Goal: Task Accomplishment & Management: Use online tool/utility

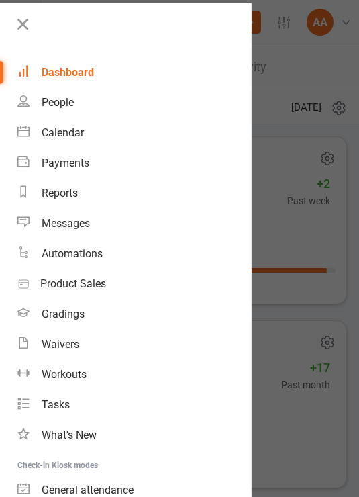
click at [30, 15] on icon at bounding box center [22, 24] width 19 height 19
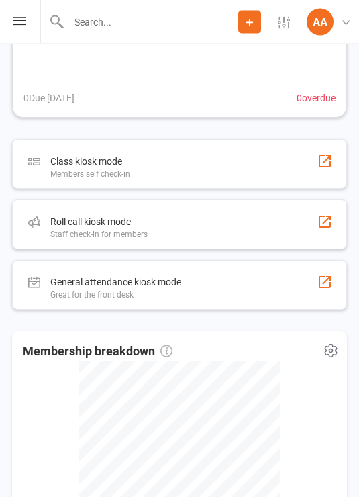
scroll to position [555, 0]
click at [245, 230] on div "Roll call kiosk mode Staff check-in for members" at bounding box center [179, 225] width 335 height 50
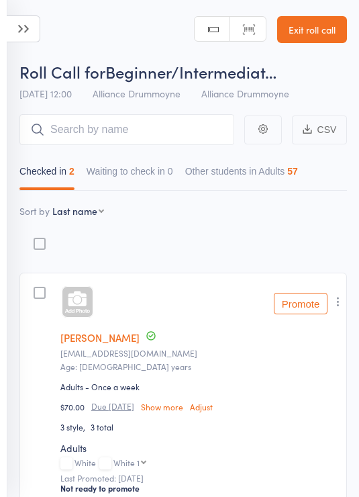
click at [308, 33] on link "Exit roll call" at bounding box center [312, 29] width 70 height 27
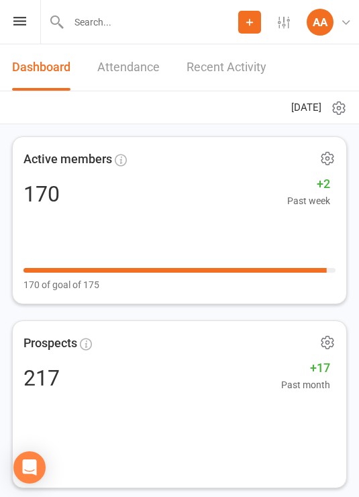
click at [12, 24] on div "Prospect Member Non-attending contact Class / event Appointment Grading event T…" at bounding box center [179, 22] width 359 height 44
click at [179, 353] on div "Prospects" at bounding box center [180, 344] width 312 height 24
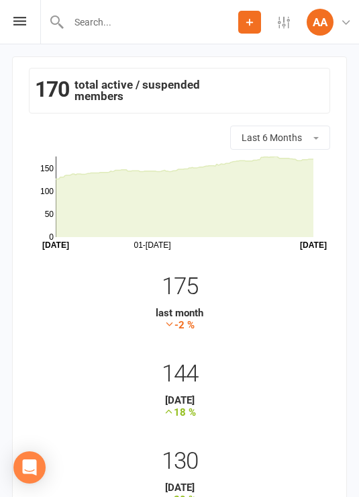
click at [29, 15] on div "Prospect Member Non-attending contact Class / event Appointment Grading event T…" at bounding box center [179, 22] width 359 height 44
click at [30, 21] on div "Prospect Member Non-attending contact Class / event Appointment Grading event T…" at bounding box center [179, 22] width 359 height 44
click at [24, 25] on icon at bounding box center [19, 21] width 13 height 9
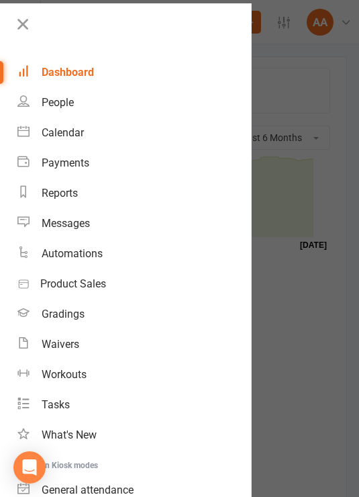
click at [67, 102] on div "People" at bounding box center [58, 102] width 32 height 13
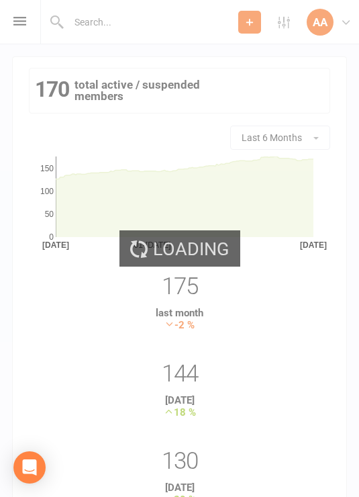
select select "100"
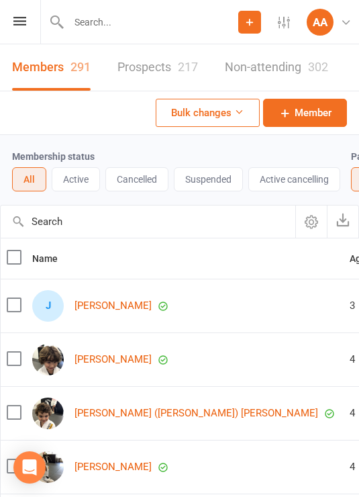
click at [146, 53] on link "Prospects 217" at bounding box center [158, 67] width 81 height 46
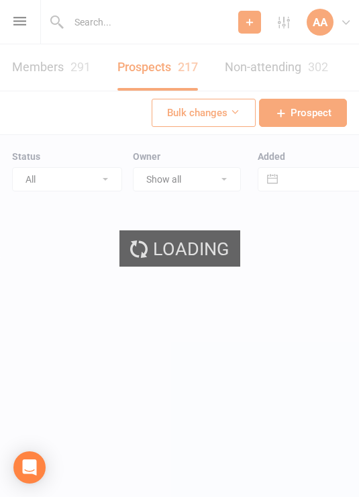
select select "100"
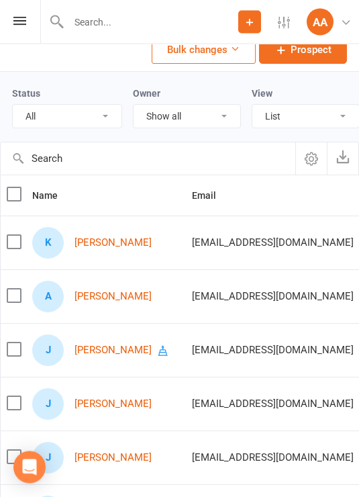
scroll to position [64, 0]
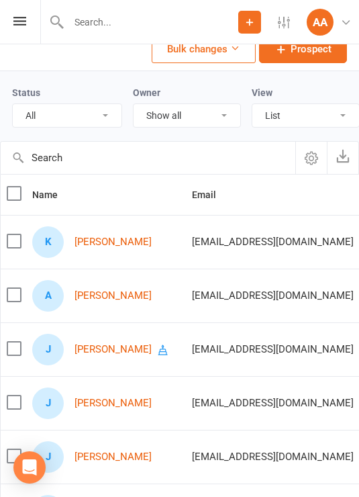
click at [157, 351] on icon "button" at bounding box center [163, 350] width 12 height 12
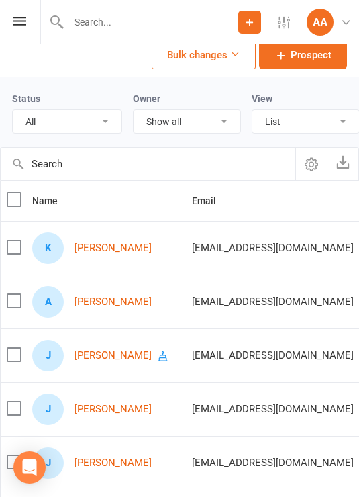
scroll to position [0, 0]
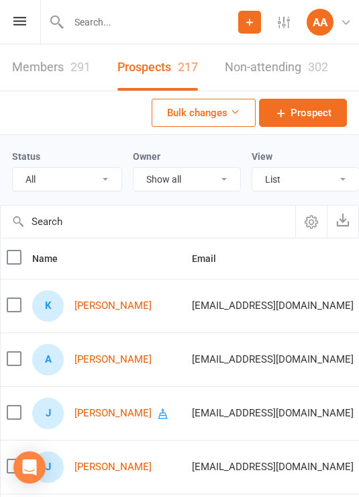
click at [66, 68] on link "Members 291" at bounding box center [51, 67] width 79 height 46
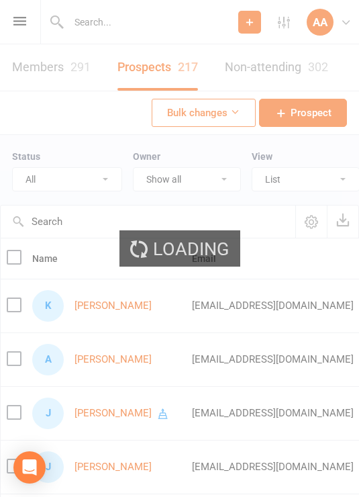
select select "100"
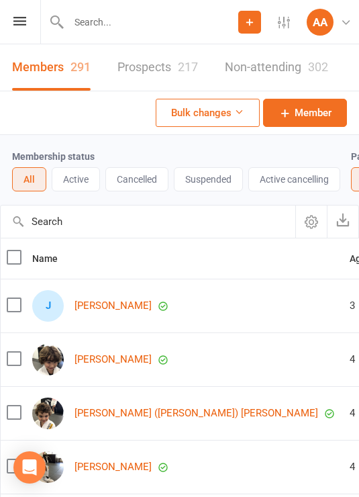
click at [86, 180] on button "Active" at bounding box center [76, 179] width 48 height 24
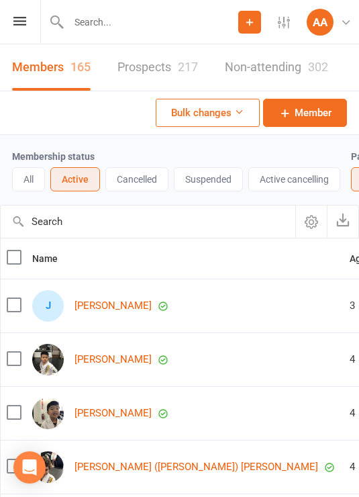
click at [186, 228] on input "text" at bounding box center [148, 222] width 295 height 32
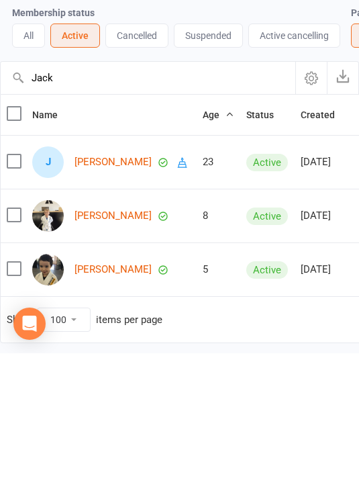
type input "Jack"
click at [178, 302] on icon "button" at bounding box center [182, 307] width 9 height 10
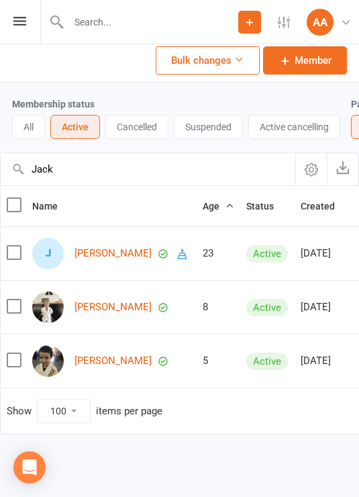
click at [17, 21] on icon at bounding box center [19, 21] width 13 height 9
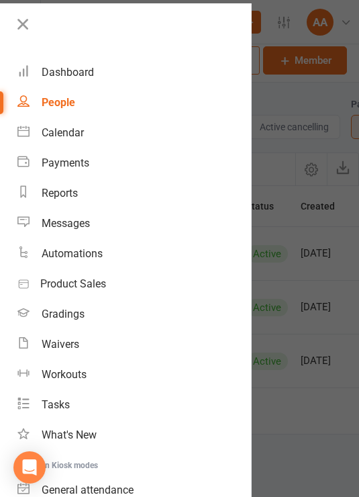
click at [77, 74] on div "Dashboard" at bounding box center [68, 72] width 52 height 13
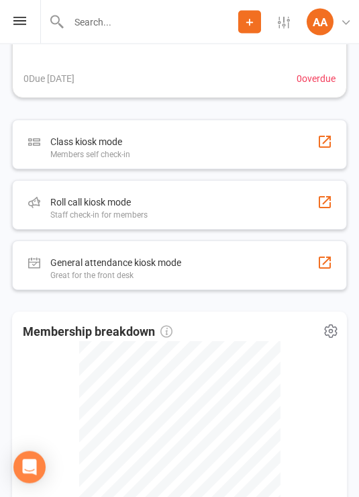
scroll to position [595, 0]
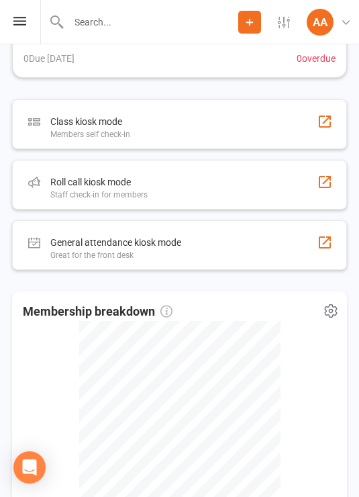
click at [200, 193] on div "Roll call kiosk mode Staff check-in for members" at bounding box center [179, 185] width 335 height 50
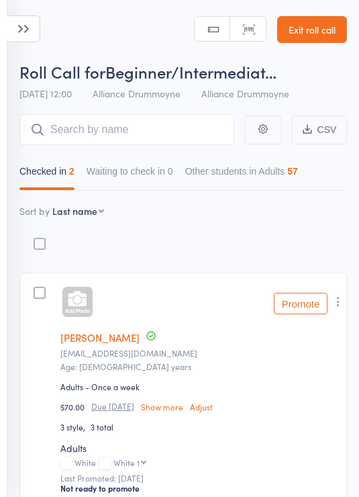
click at [25, 25] on icon at bounding box center [24, 28] width 34 height 27
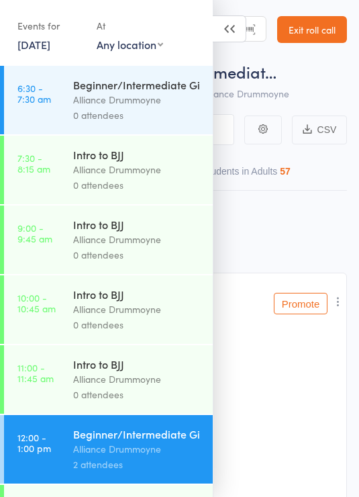
click at [50, 52] on link "[DATE]" at bounding box center [33, 44] width 33 height 15
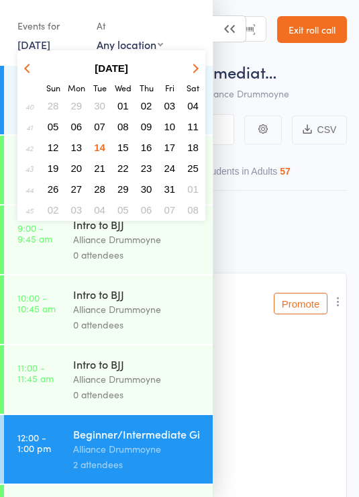
click at [82, 151] on button "13" at bounding box center [77, 147] width 21 height 18
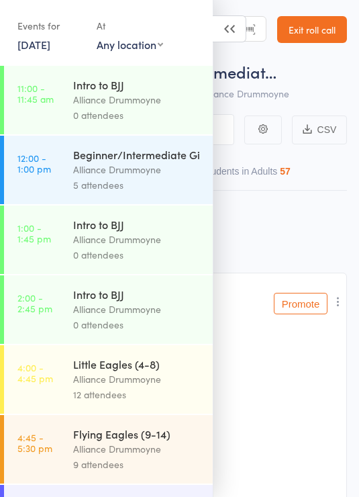
click at [236, 32] on icon at bounding box center [230, 28] width 34 height 27
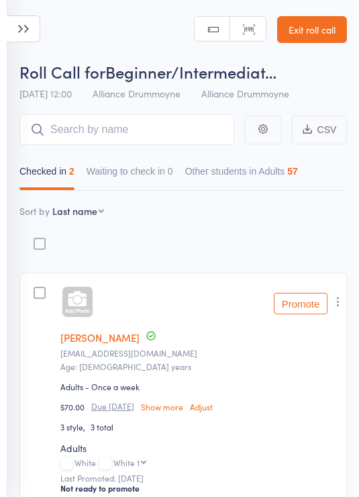
click at [27, 34] on icon at bounding box center [24, 28] width 34 height 27
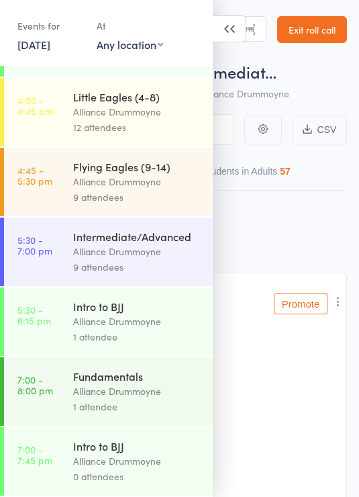
scroll to position [281, 0]
click at [151, 237] on div "Intermediate/Advanced" at bounding box center [137, 236] width 128 height 15
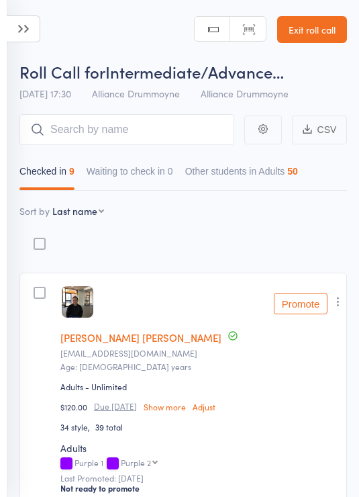
click at [120, 131] on input "search" at bounding box center [126, 129] width 215 height 31
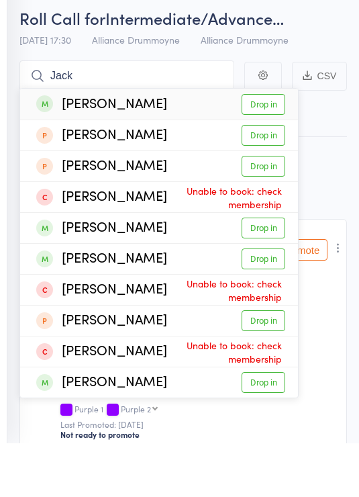
type input "Jack"
click at [273, 148] on link "Drop in" at bounding box center [264, 158] width 44 height 21
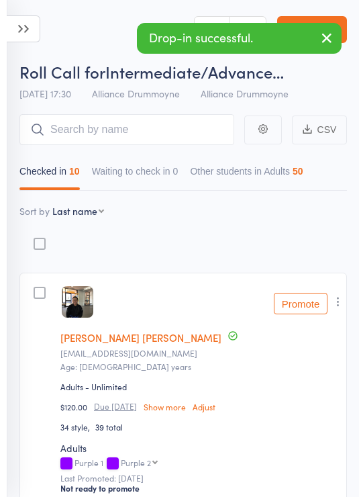
click at [32, 29] on icon at bounding box center [24, 28] width 34 height 27
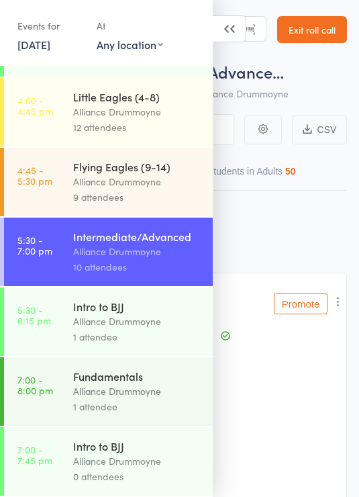
scroll to position [281, 0]
click at [143, 319] on div "Alliance Drummoyne" at bounding box center [137, 321] width 128 height 15
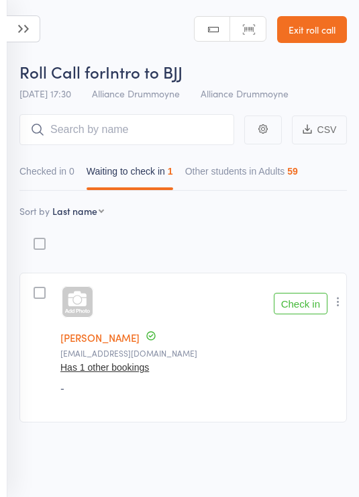
click at [129, 371] on button "Has 1 other bookings" at bounding box center [104, 367] width 89 height 11
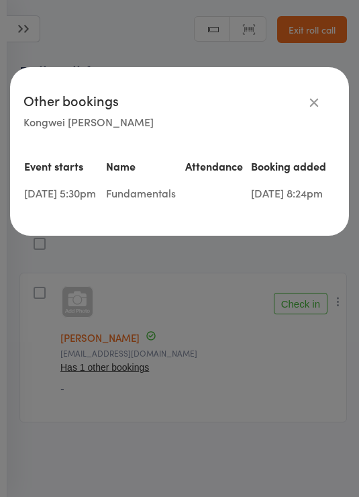
click at [317, 108] on icon at bounding box center [314, 102] width 15 height 15
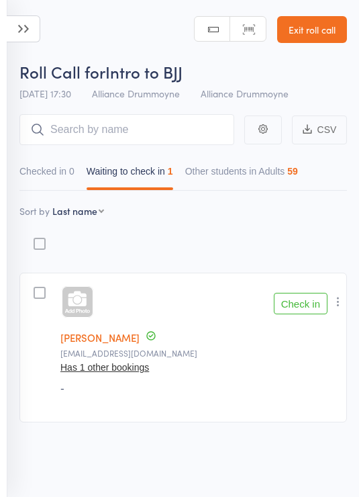
click at [333, 38] on link "Exit roll call" at bounding box center [312, 29] width 70 height 27
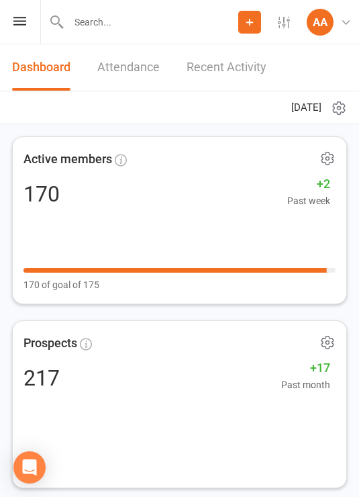
click at [26, 17] on icon at bounding box center [19, 21] width 13 height 9
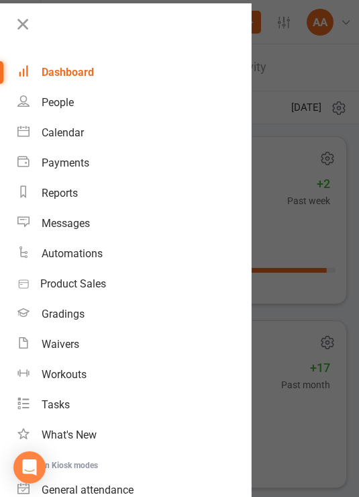
click at [17, 29] on icon at bounding box center [22, 24] width 19 height 19
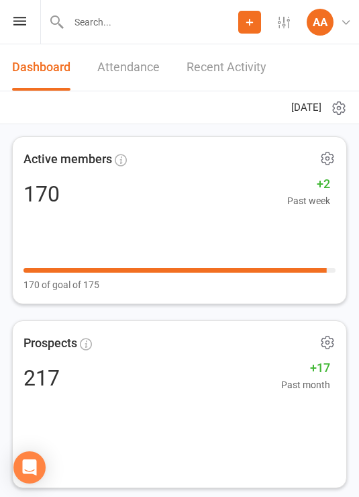
click at [25, 21] on icon at bounding box center [19, 21] width 13 height 9
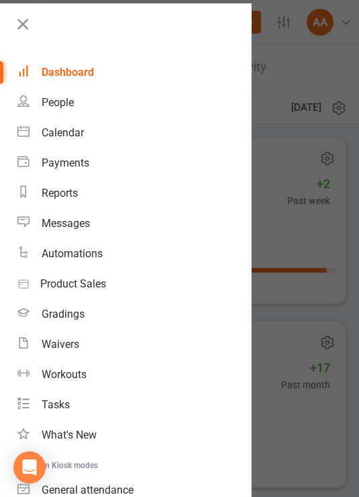
click at [73, 103] on div "People" at bounding box center [58, 102] width 32 height 13
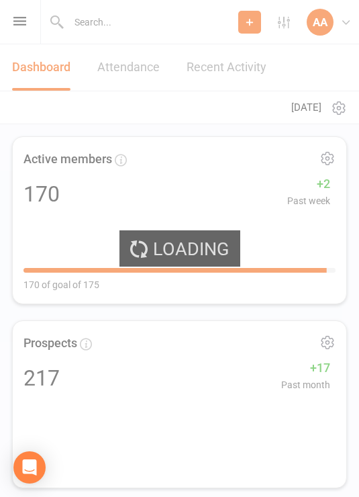
select select "100"
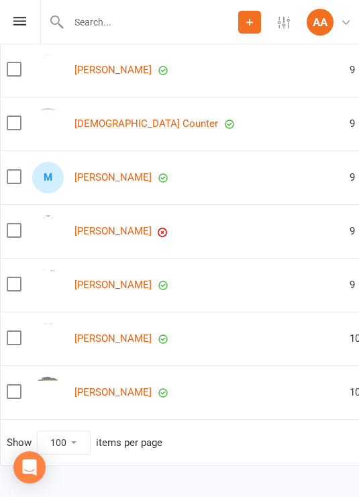
scroll to position [5249, 0]
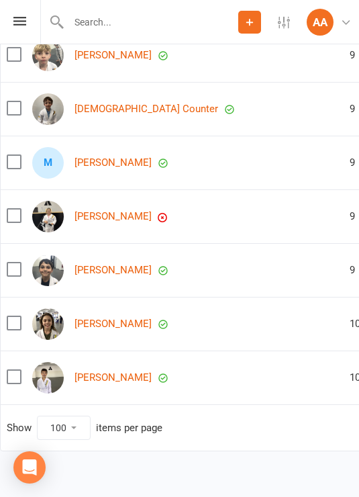
click at [16, 24] on icon at bounding box center [19, 21] width 13 height 9
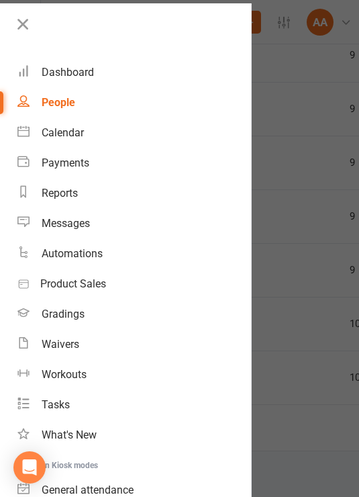
click at [61, 75] on div "Dashboard" at bounding box center [68, 72] width 52 height 13
